Goal: Find specific page/section: Find specific page/section

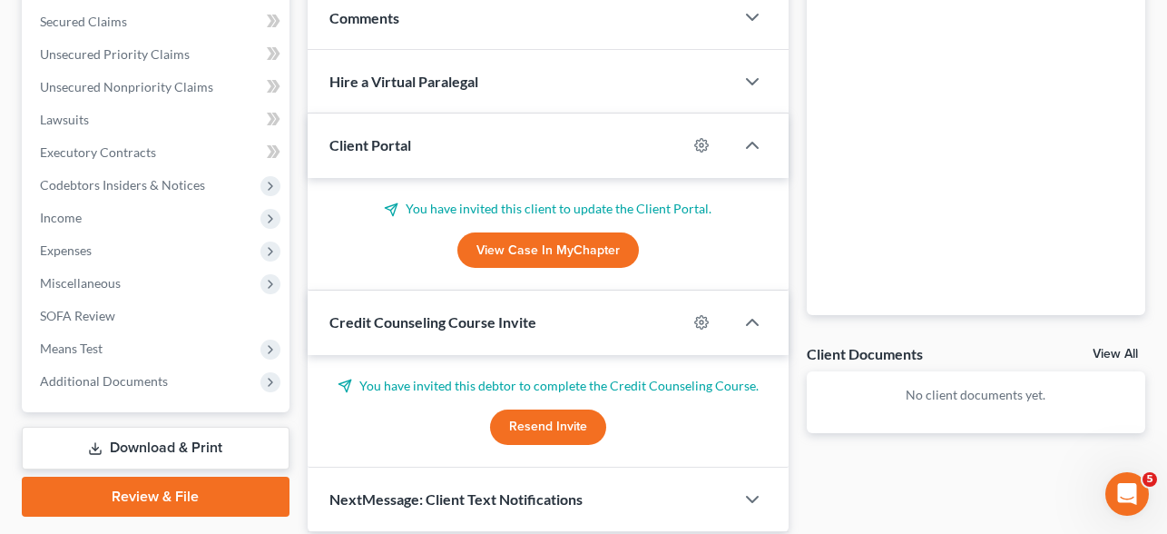
scroll to position [445, 0]
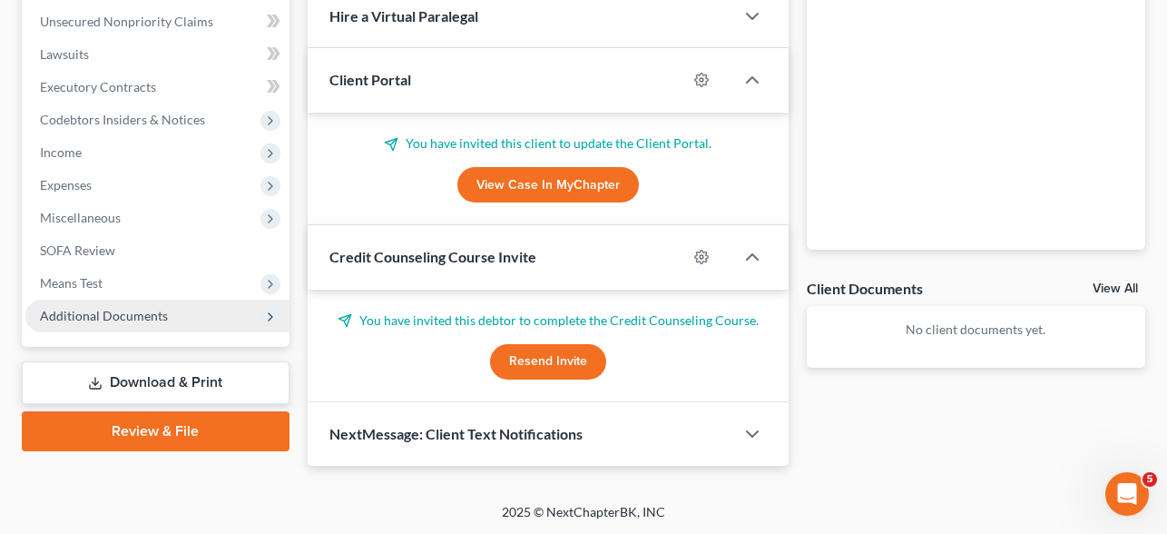
click at [165, 308] on span "Additional Documents" at bounding box center [157, 316] width 264 height 33
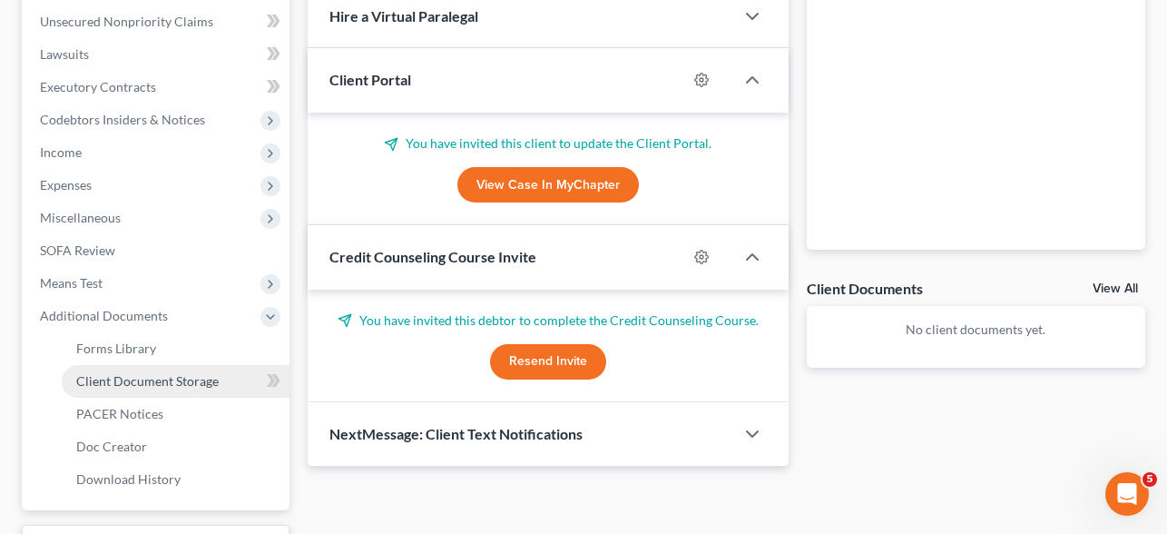
click at [177, 381] on span "Client Document Storage" at bounding box center [147, 380] width 142 height 15
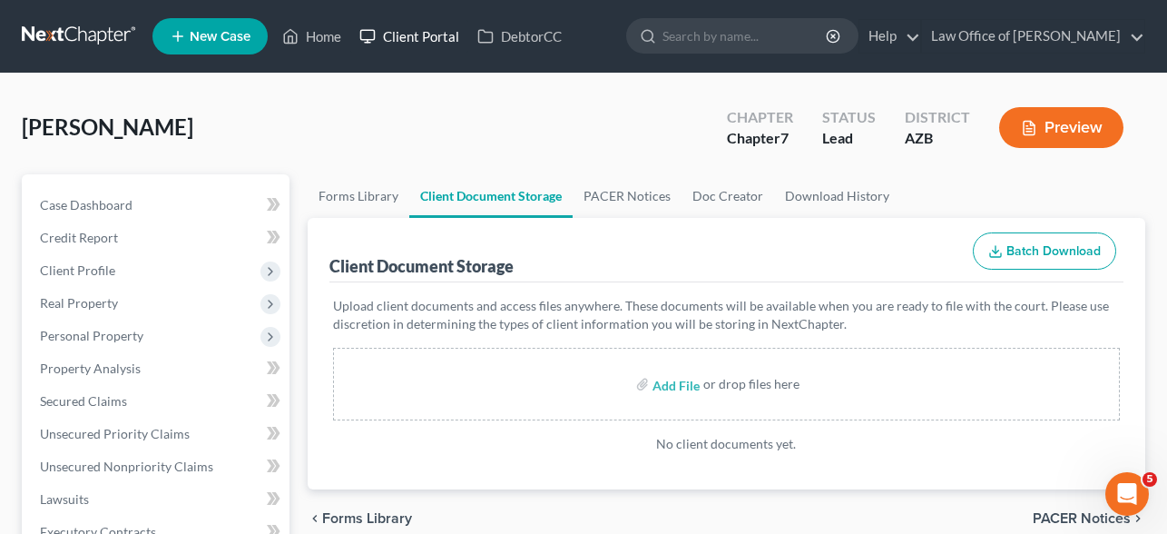
click at [427, 46] on link "Client Portal" at bounding box center [409, 36] width 118 height 33
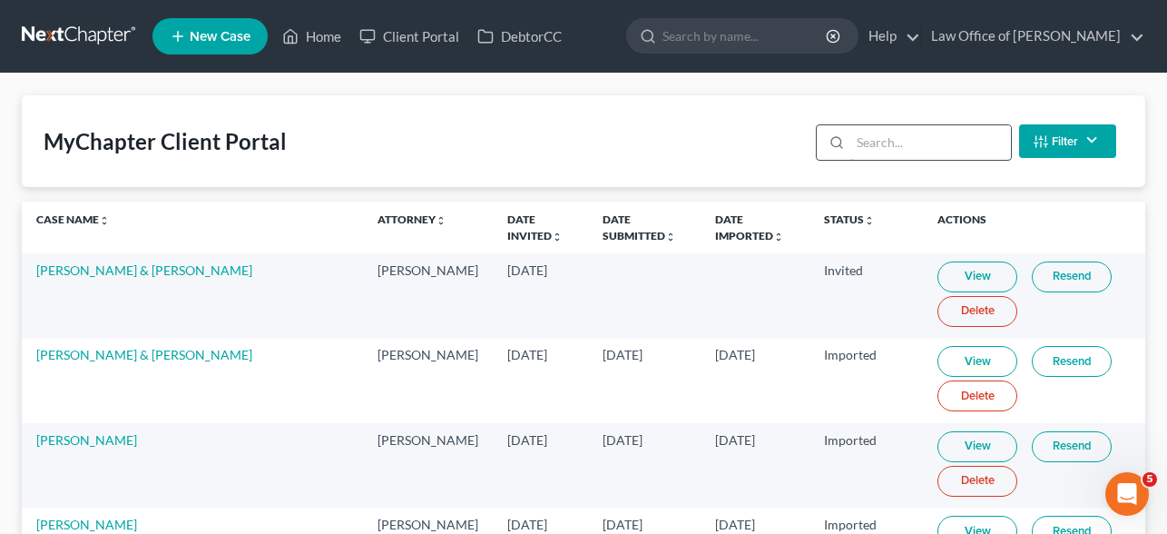
click at [862, 142] on input "search" at bounding box center [930, 142] width 161 height 34
paste input "Baez"
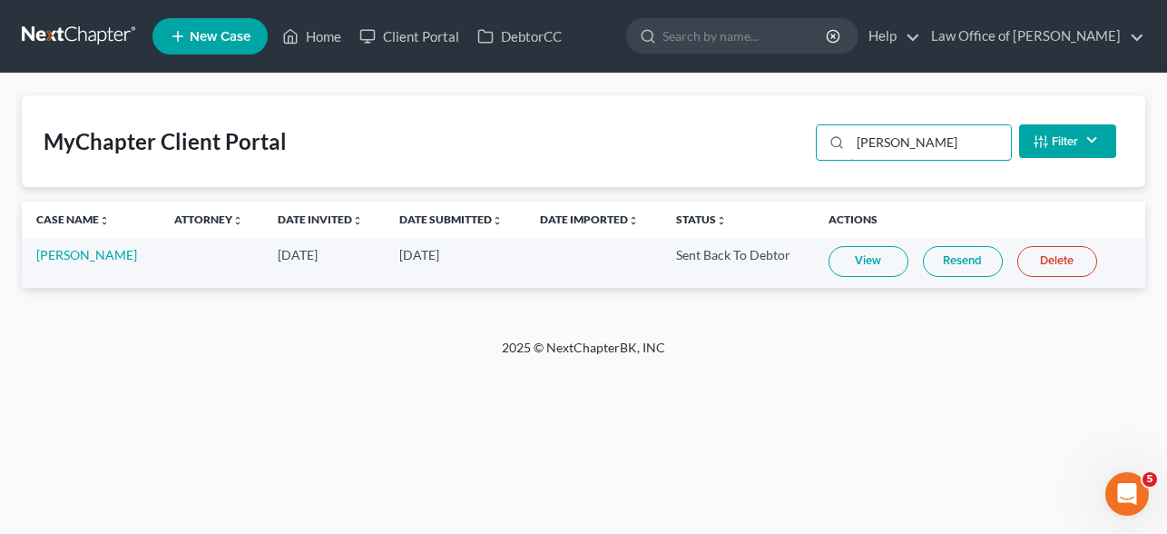
type input "Baez"
click at [842, 258] on link "View" at bounding box center [869, 261] width 80 height 31
click at [412, 38] on link "Client Portal" at bounding box center [409, 36] width 118 height 33
click at [418, 39] on link "Client Portal" at bounding box center [409, 36] width 118 height 33
click at [927, 138] on input "Baez" at bounding box center [930, 142] width 161 height 34
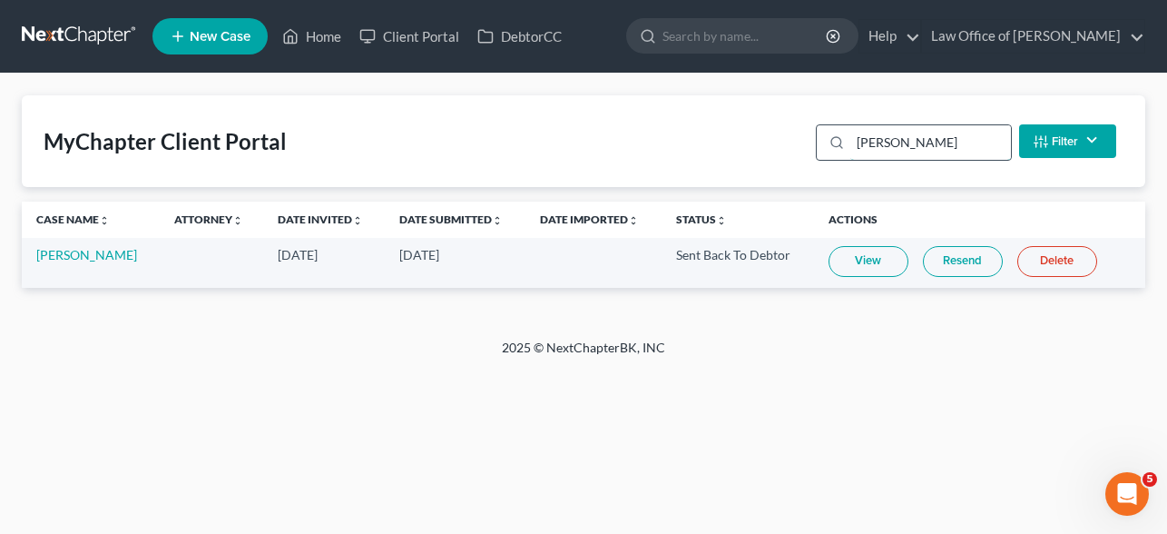
click at [927, 138] on input "Baez" at bounding box center [930, 142] width 161 height 34
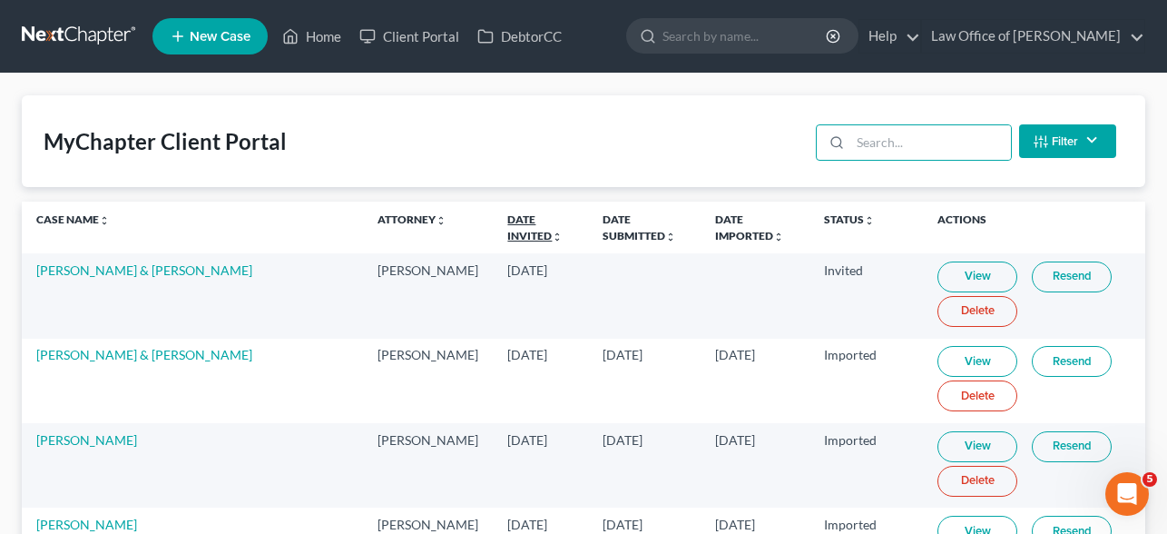
click at [507, 218] on link "Date Invited unfold_more expand_more expand_less" at bounding box center [534, 226] width 55 height 29
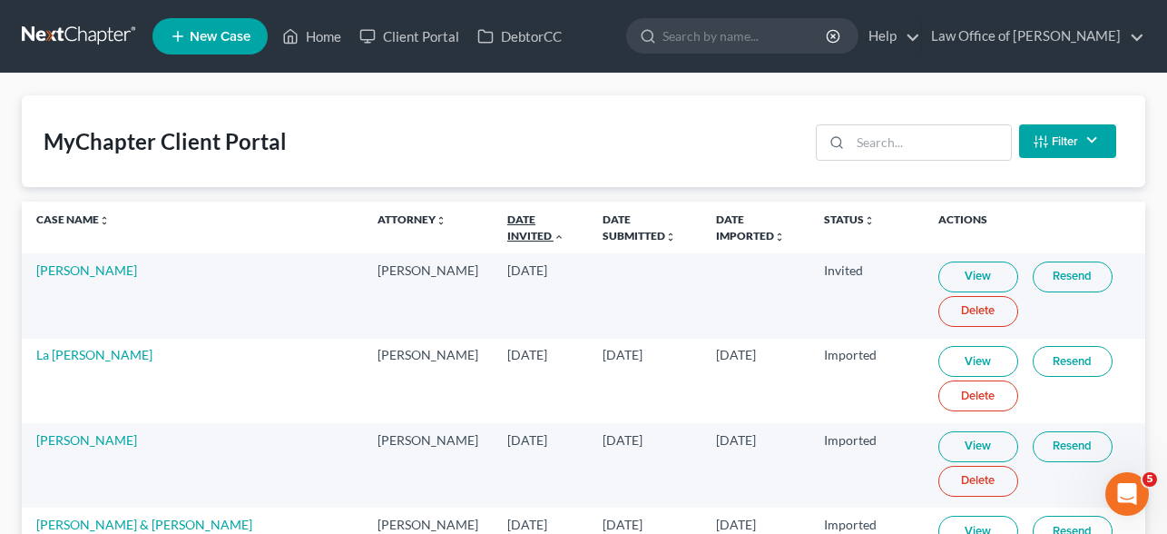
click at [507, 218] on link "Date Invited unfold_more expand_more expand_less" at bounding box center [535, 226] width 57 height 29
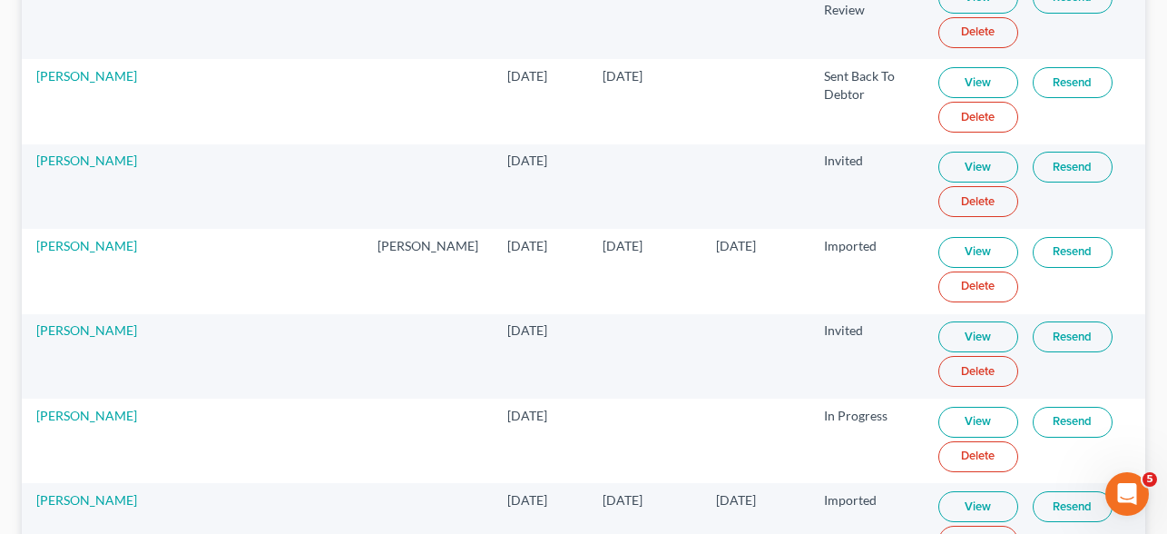
scroll to position [449, 0]
click at [939, 241] on link "View" at bounding box center [979, 251] width 80 height 31
click at [79, 251] on link "Uriel Rivas Resendez" at bounding box center [86, 244] width 101 height 15
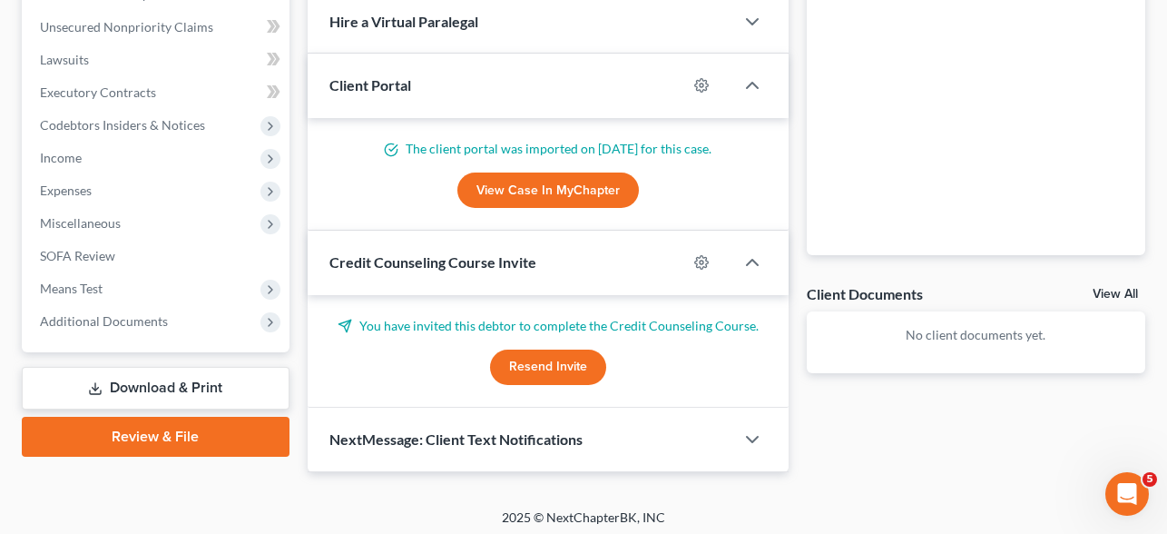
scroll to position [445, 0]
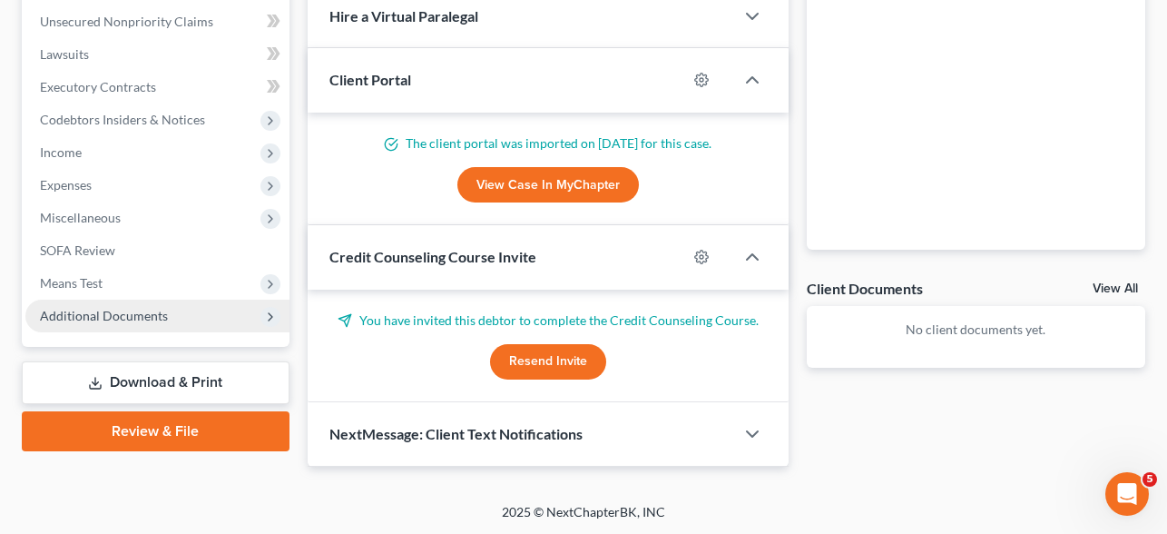
click at [146, 319] on span "Additional Documents" at bounding box center [104, 315] width 128 height 15
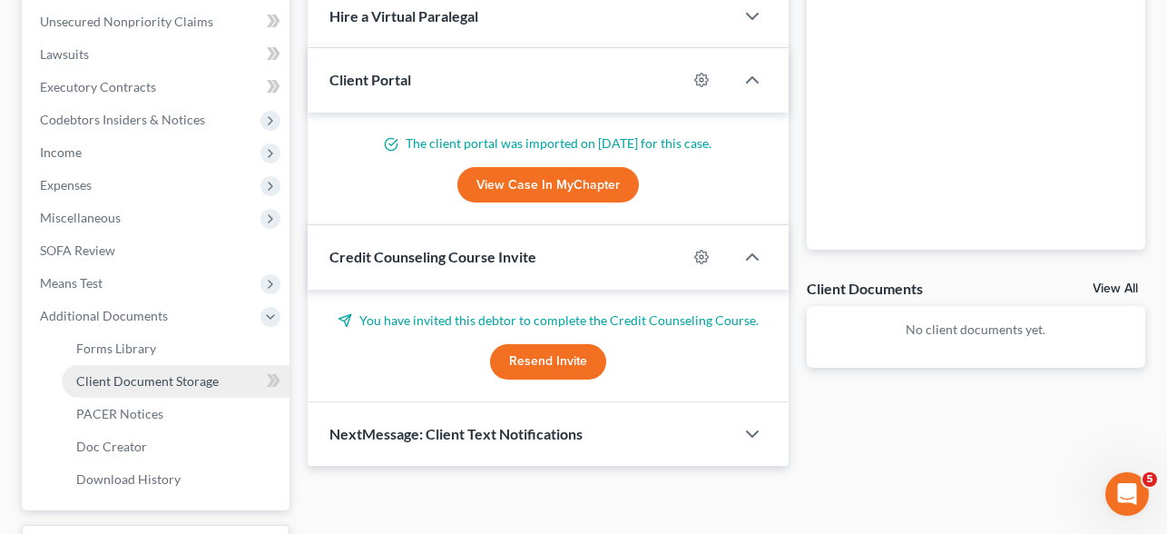
click at [172, 378] on span "Client Document Storage" at bounding box center [147, 380] width 142 height 15
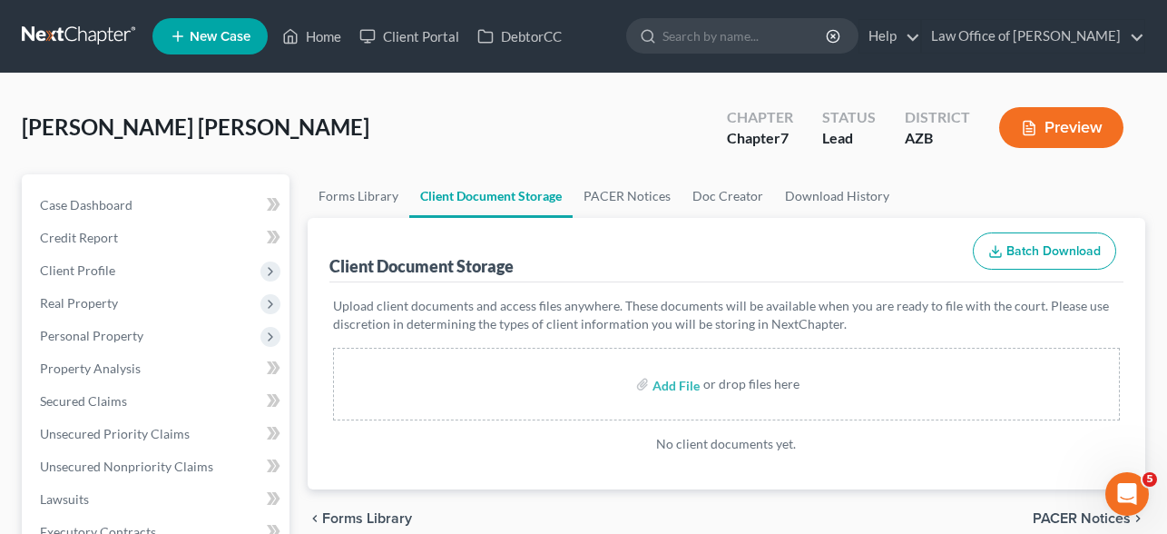
click at [90, 48] on link at bounding box center [80, 36] width 116 height 33
